Goal: Check status: Check status

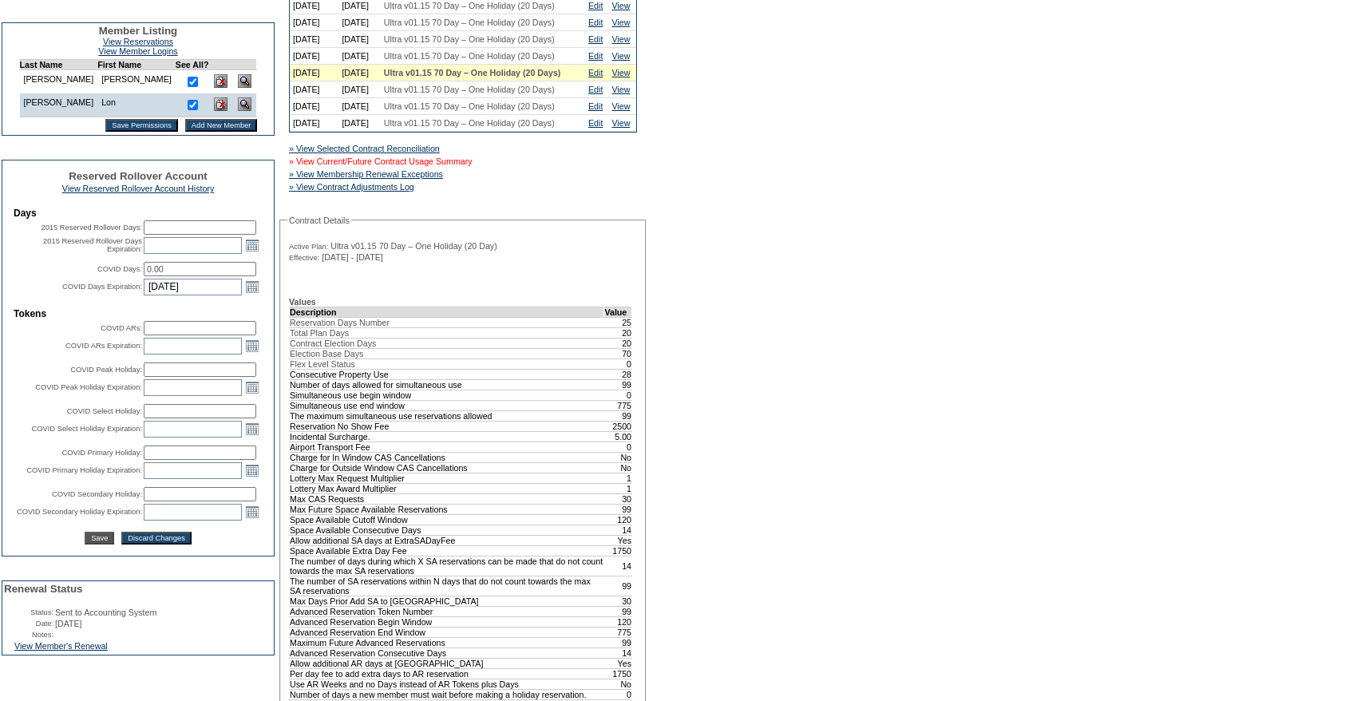
click at [461, 166] on link "» View Current/Future Contract Usage Summary" at bounding box center [381, 161] width 184 height 10
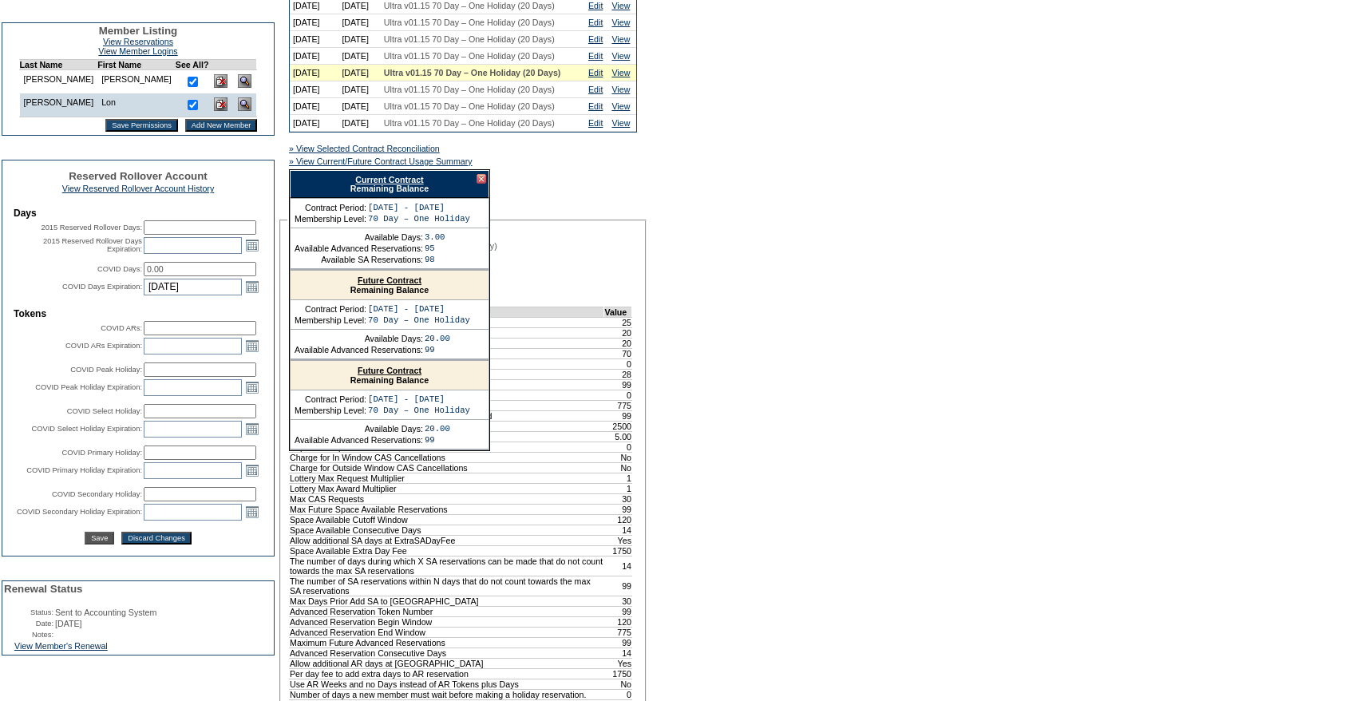
click at [417, 184] on link "Current Contract" at bounding box center [389, 180] width 68 height 10
click at [596, 65] on td "Edit" at bounding box center [596, 56] width 23 height 17
click at [584, 65] on td "Ultra v01.15 70 Day – One Holiday (20 Days)" at bounding box center [483, 56] width 204 height 17
click at [592, 61] on link "Edit" at bounding box center [595, 56] width 14 height 10
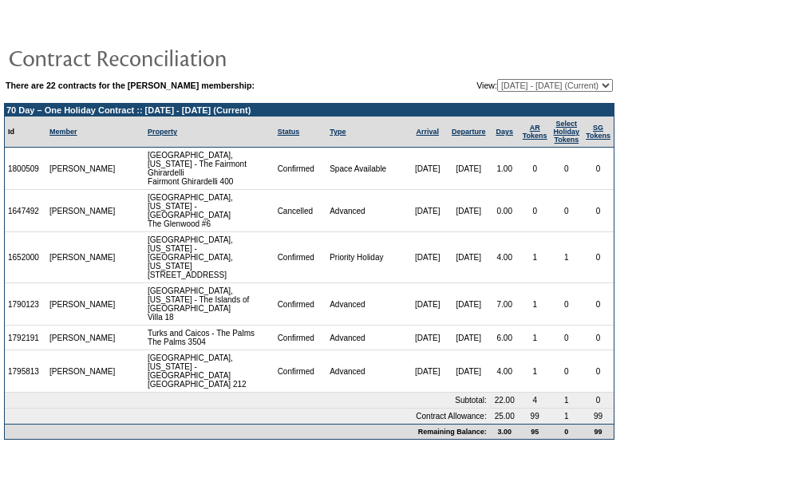
click at [551, 86] on select "[DATE] - [DATE] [DATE] - [DATE] [DATE] - [DATE] [DATE] - [DATE] [DATE] - [DATE]…" at bounding box center [555, 85] width 116 height 13
select select "121202"
click at [497, 80] on select "[DATE] - [DATE] [DATE] - [DATE] [DATE] - [DATE] [DATE] - [DATE] [DATE] - [DATE]…" at bounding box center [555, 85] width 116 height 13
